Goal: Transaction & Acquisition: Purchase product/service

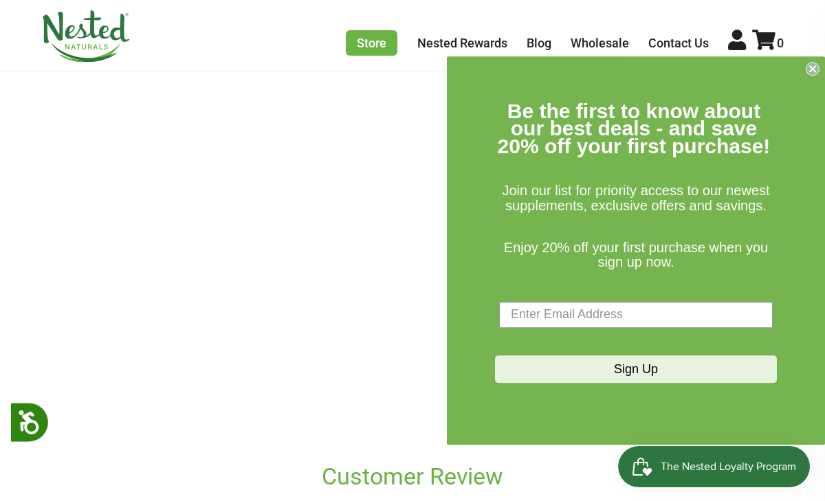
scroll to position [548, 0]
click at [812, 69] on icon "Close dialog" at bounding box center [813, 69] width 6 height 6
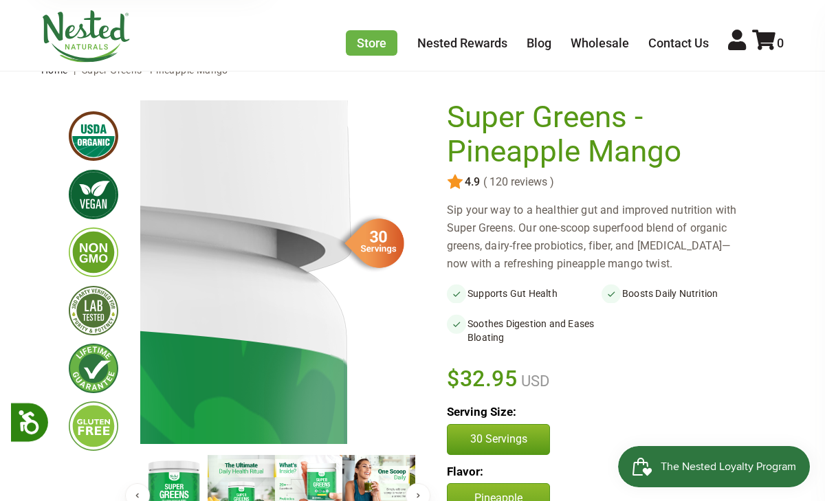
scroll to position [0, 0]
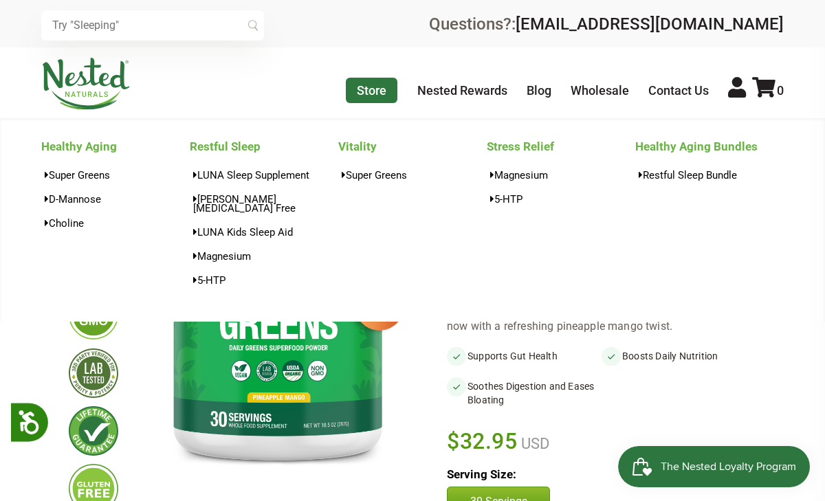
click at [378, 98] on link "Store" at bounding box center [372, 90] width 52 height 25
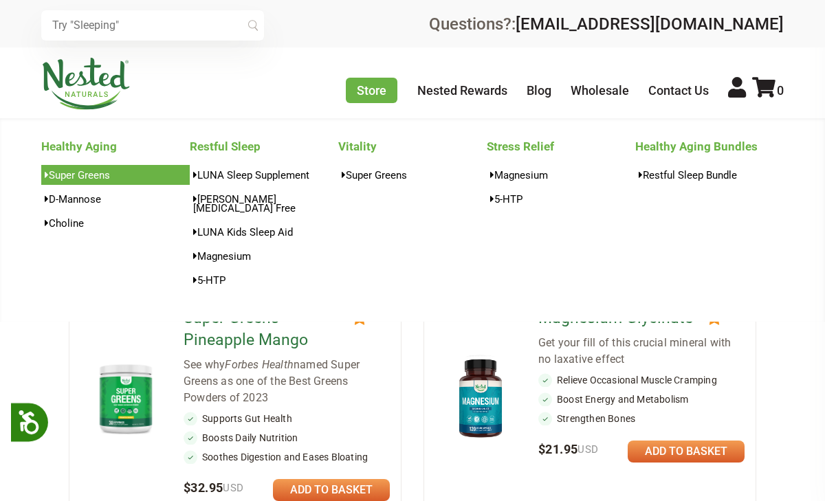
click at [98, 181] on link "Super Greens" at bounding box center [115, 175] width 149 height 20
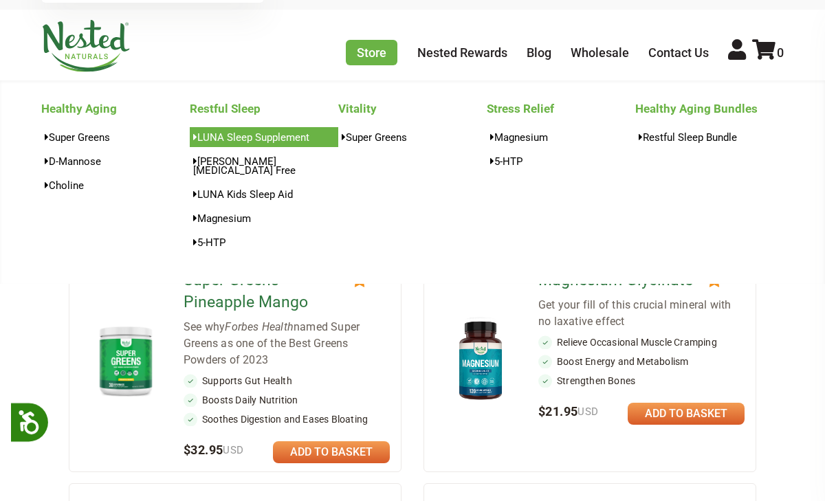
scroll to position [41, 0]
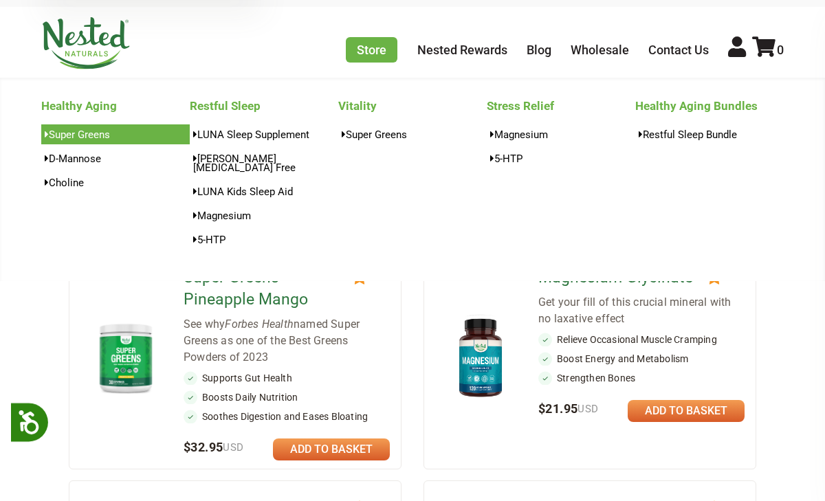
click at [82, 140] on link "Super Greens" at bounding box center [115, 135] width 149 height 20
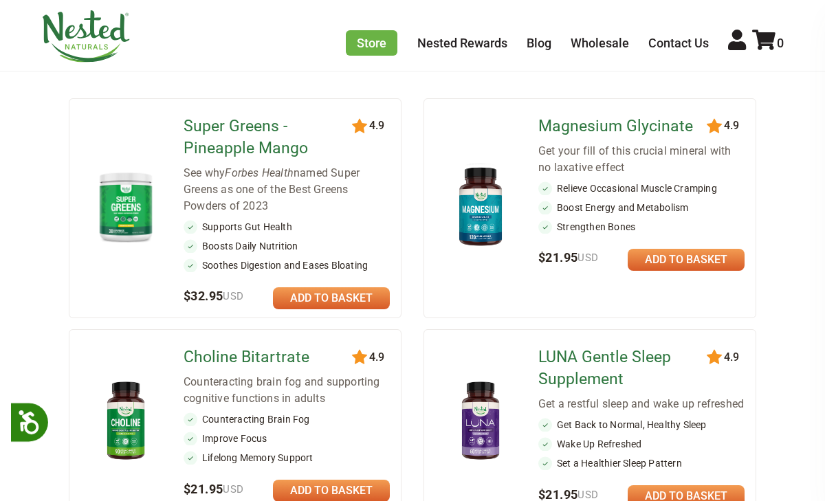
scroll to position [195, 0]
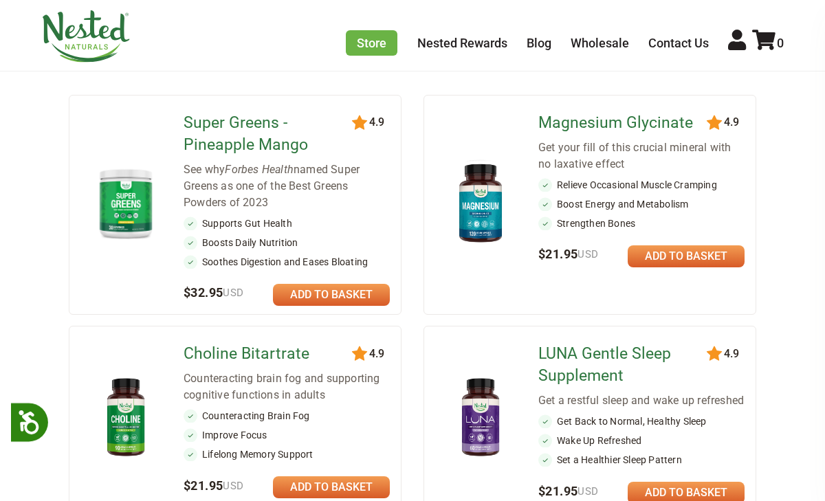
click at [135, 234] on img at bounding box center [125, 203] width 69 height 79
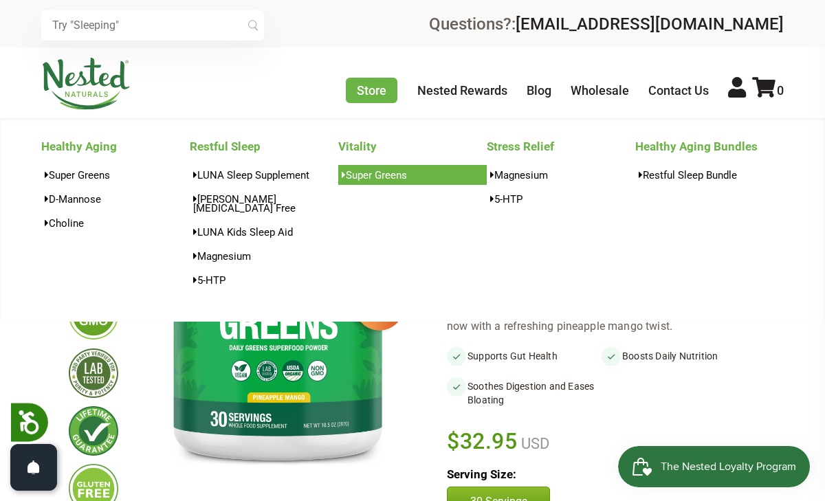
click at [368, 181] on link "Super Greens" at bounding box center [412, 175] width 149 height 20
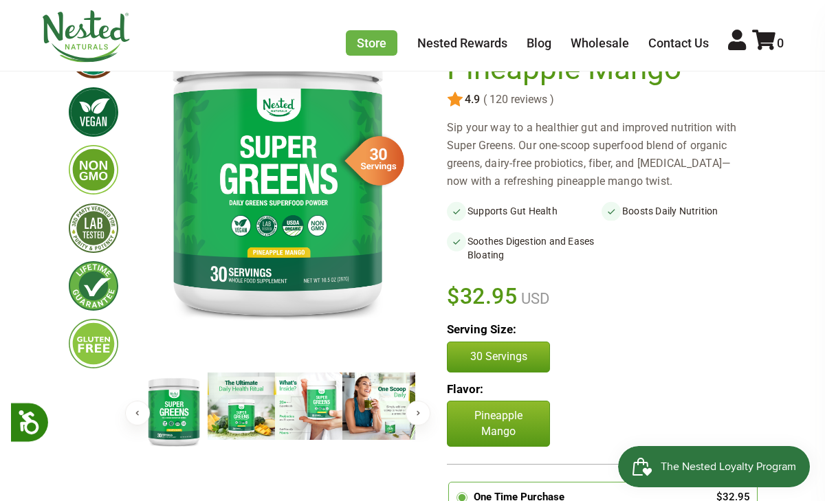
scroll to position [133, 0]
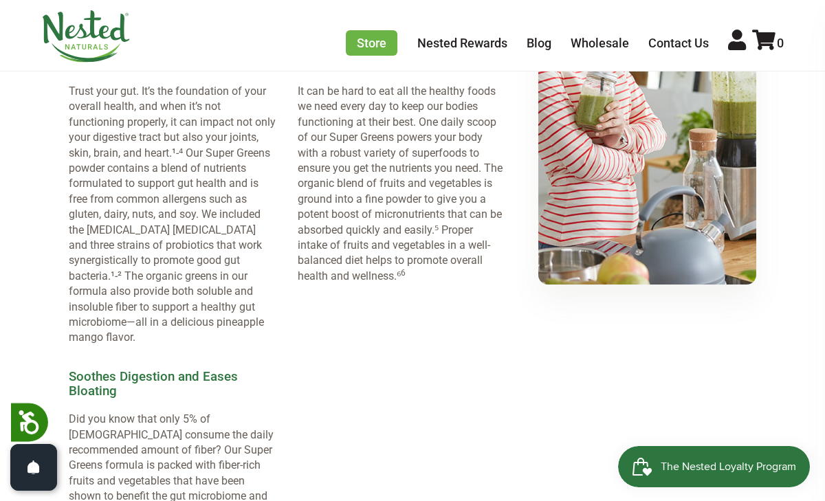
scroll to position [1494, 0]
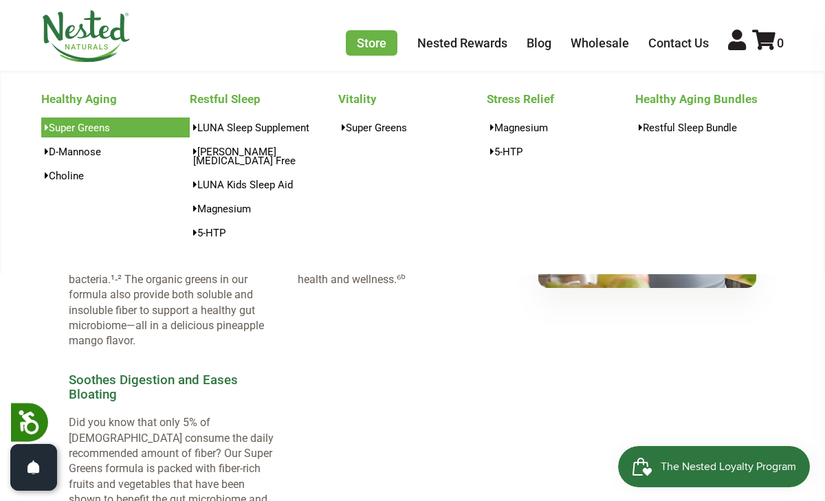
click at [87, 136] on link "Super Greens" at bounding box center [115, 128] width 149 height 20
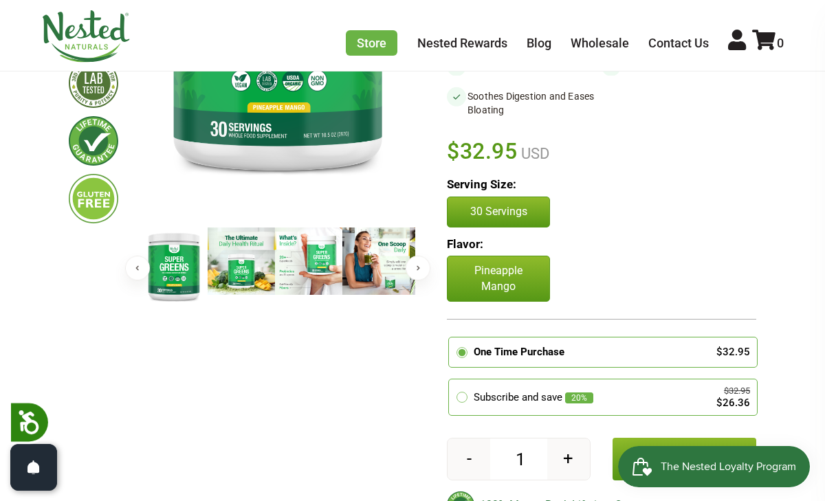
scroll to position [292, 0]
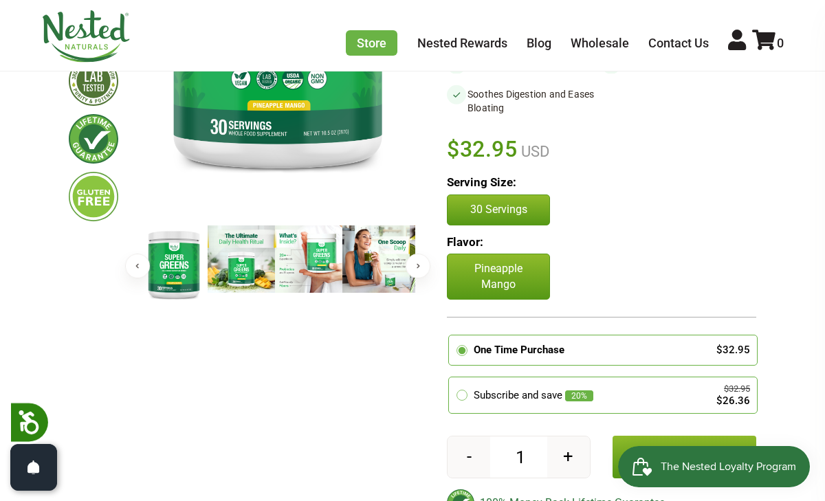
click at [515, 300] on p "Pineapple Mango" at bounding box center [498, 277] width 103 height 46
click at [593, 300] on div "Pineapple Mango Chocolate" at bounding box center [602, 277] width 310 height 46
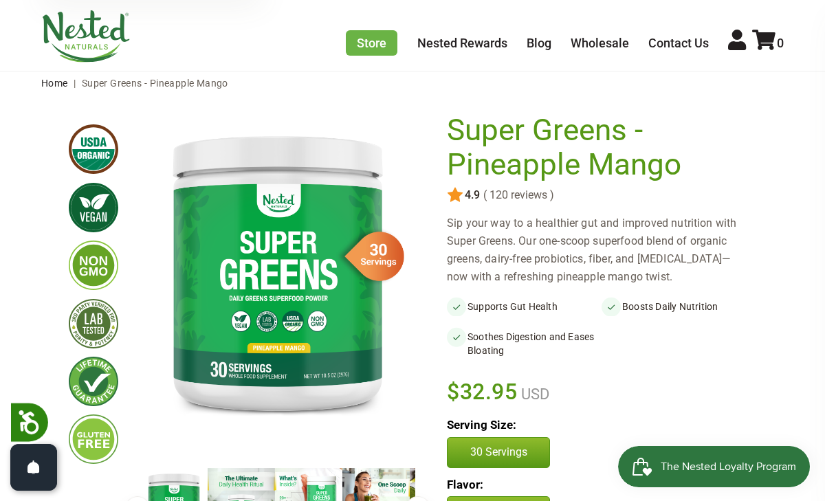
scroll to position [0, 0]
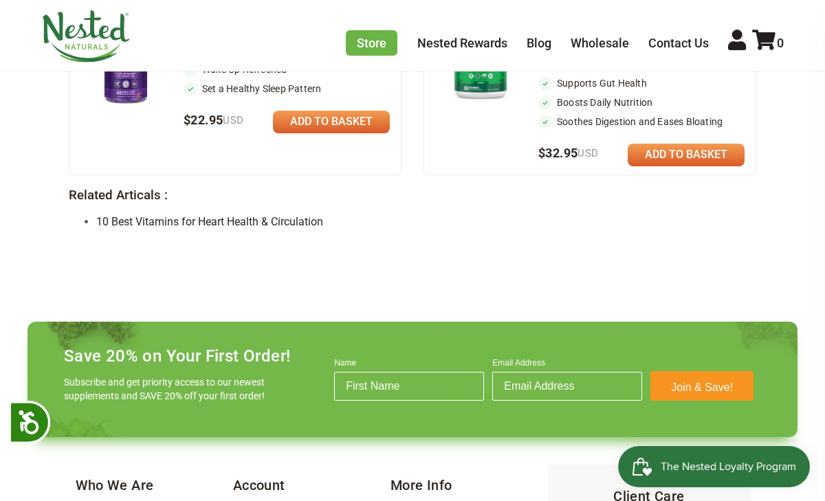
scroll to position [1396, 0]
click at [647, 70] on div "See why Forbes Health named Super Greens as one of the Best Greens Powders of 2…" at bounding box center [642, 46] width 206 height 50
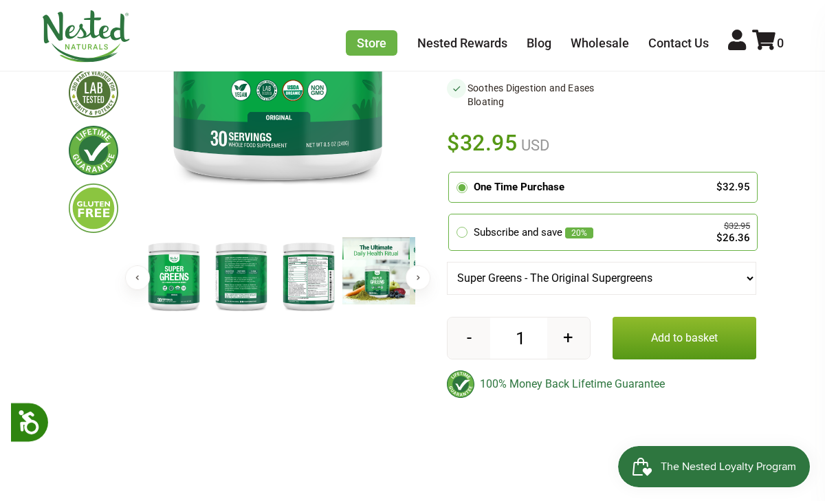
scroll to position [280, 0]
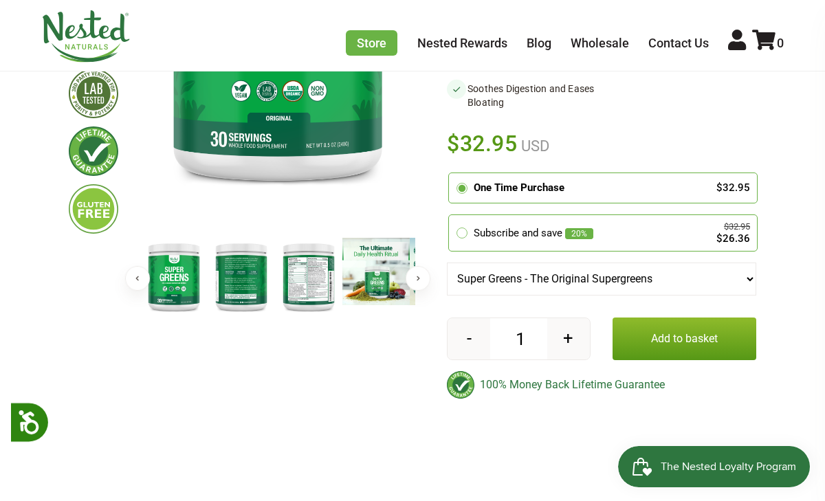
click at [321, 290] on img at bounding box center [308, 277] width 67 height 78
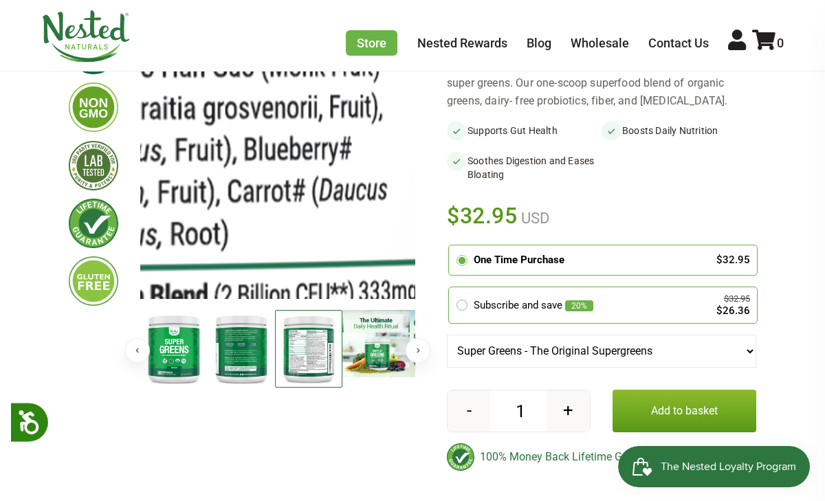
scroll to position [204, 0]
